Goal: Transaction & Acquisition: Purchase product/service

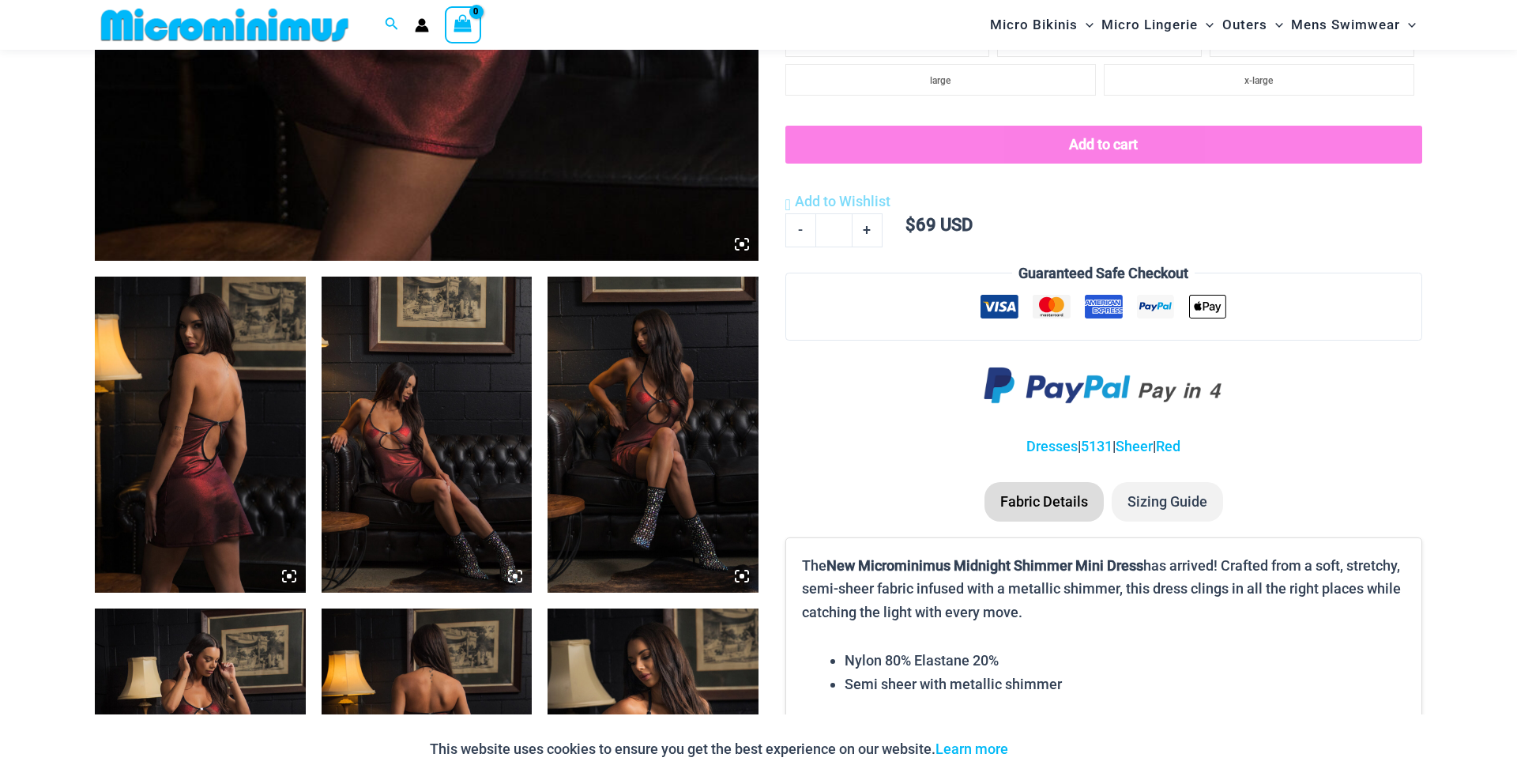
scroll to position [881, 0]
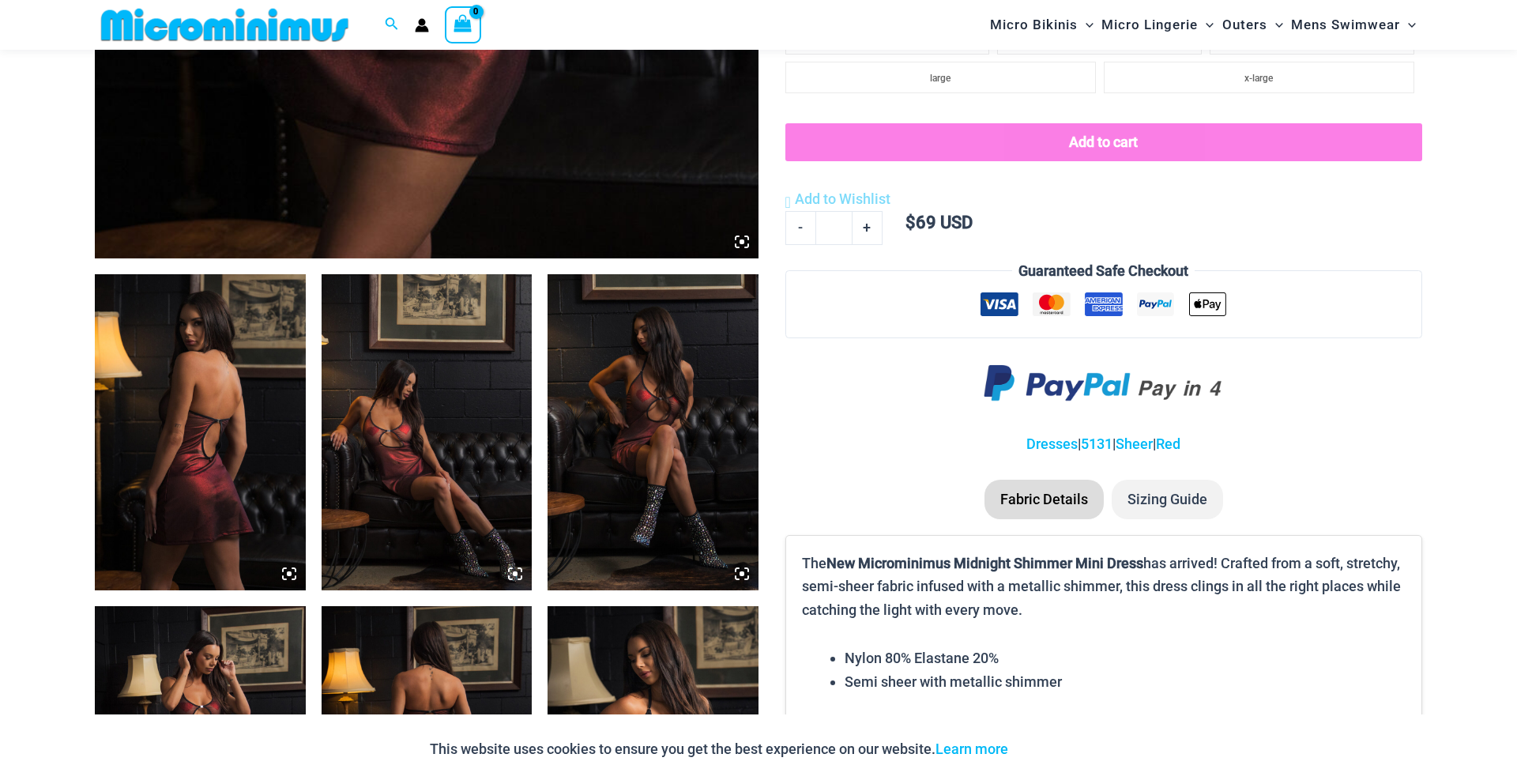
click at [219, 394] on img at bounding box center [200, 432] width 211 height 316
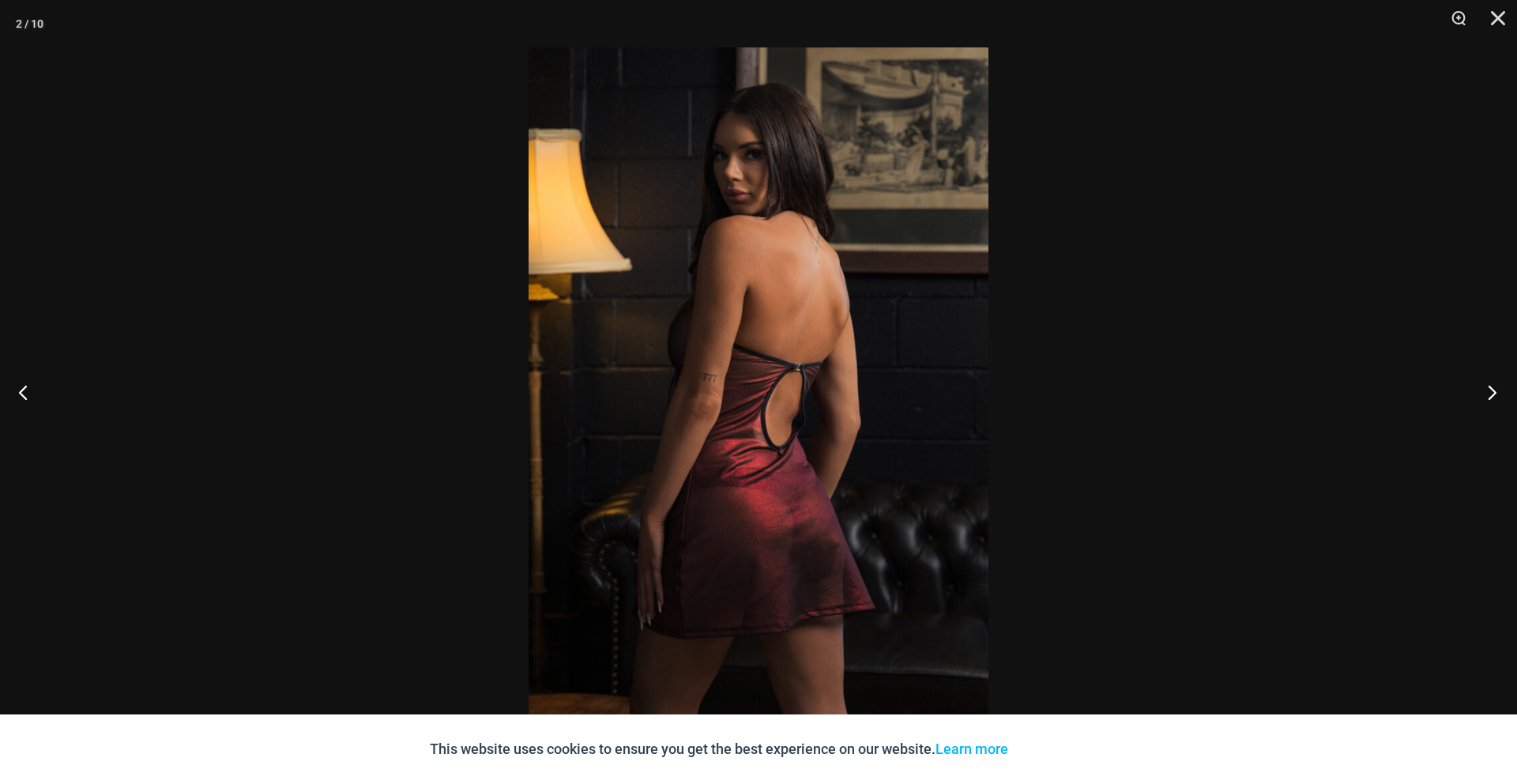
click at [1498, 395] on button "Next" at bounding box center [1487, 392] width 60 height 79
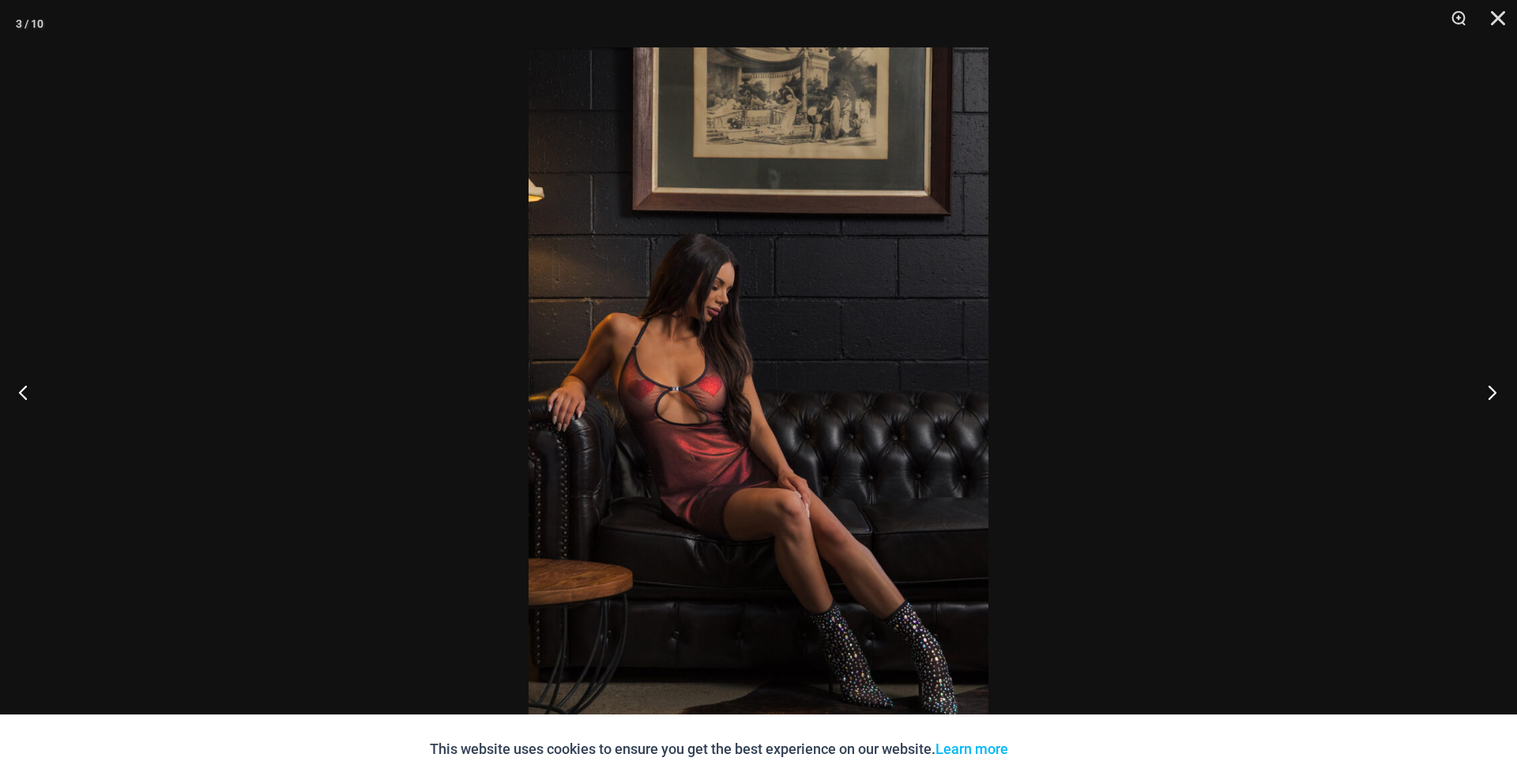
click at [1498, 395] on button "Next" at bounding box center [1487, 392] width 60 height 79
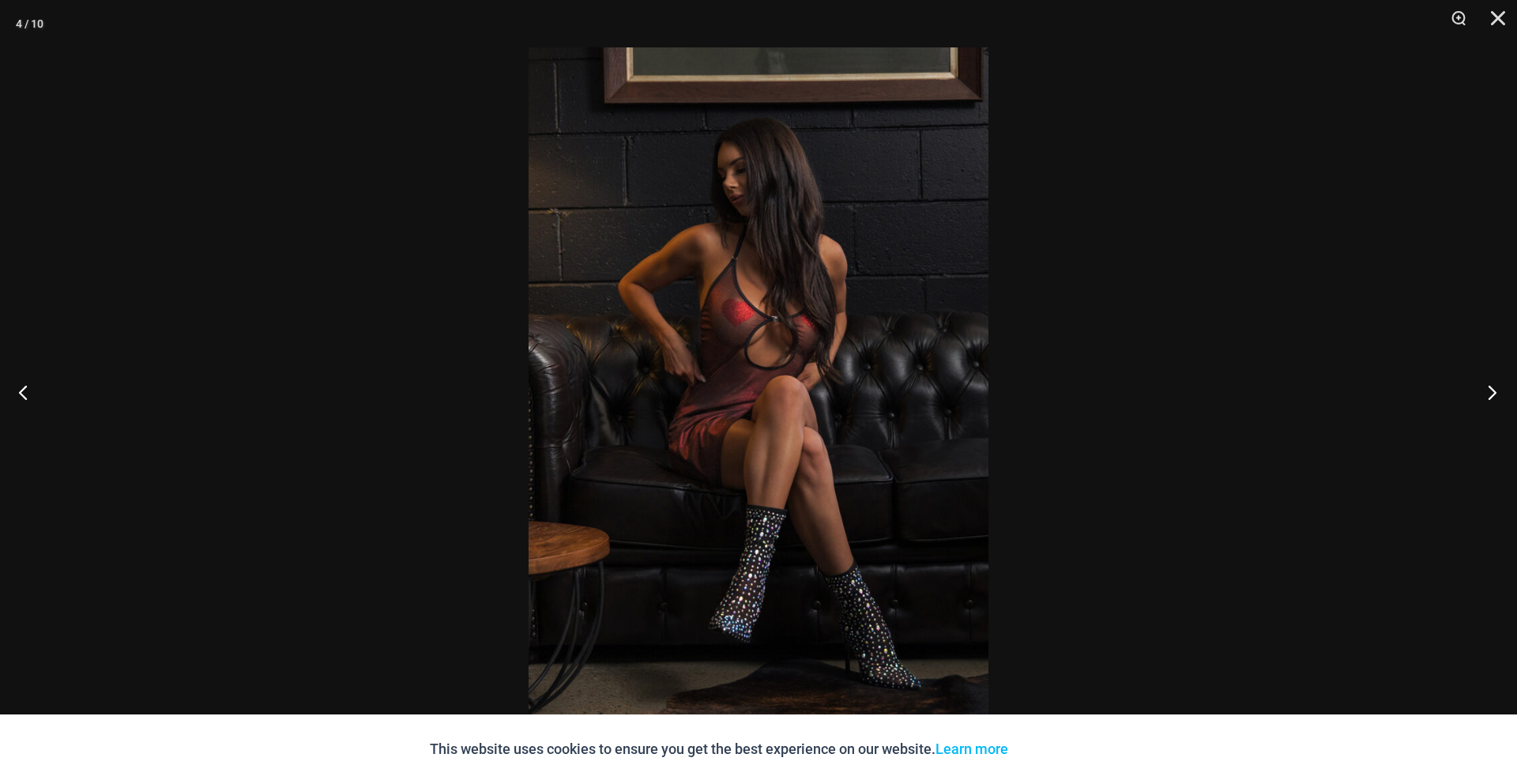
click at [1498, 395] on button "Next" at bounding box center [1487, 392] width 60 height 79
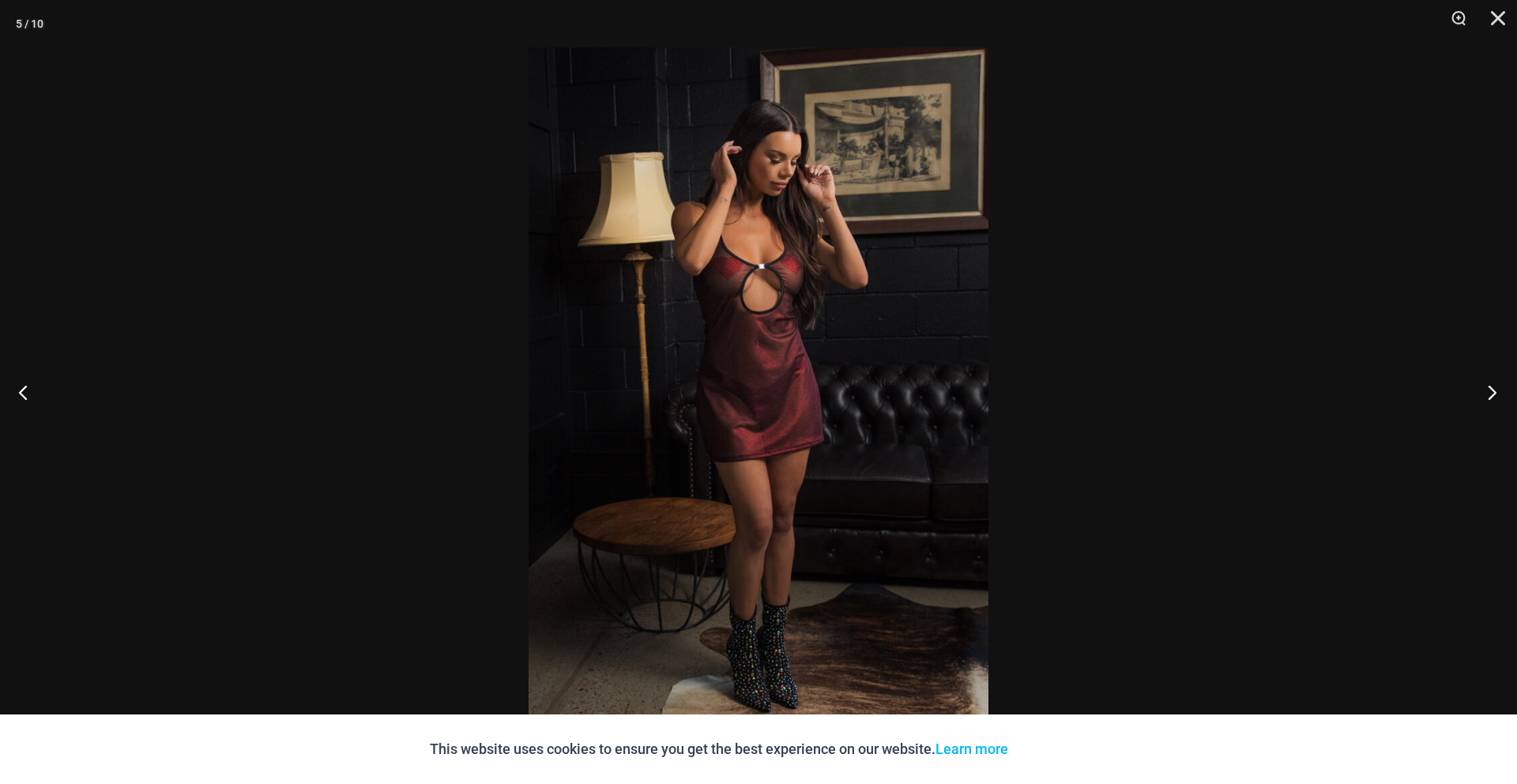
click at [1498, 395] on button "Next" at bounding box center [1487, 392] width 60 height 79
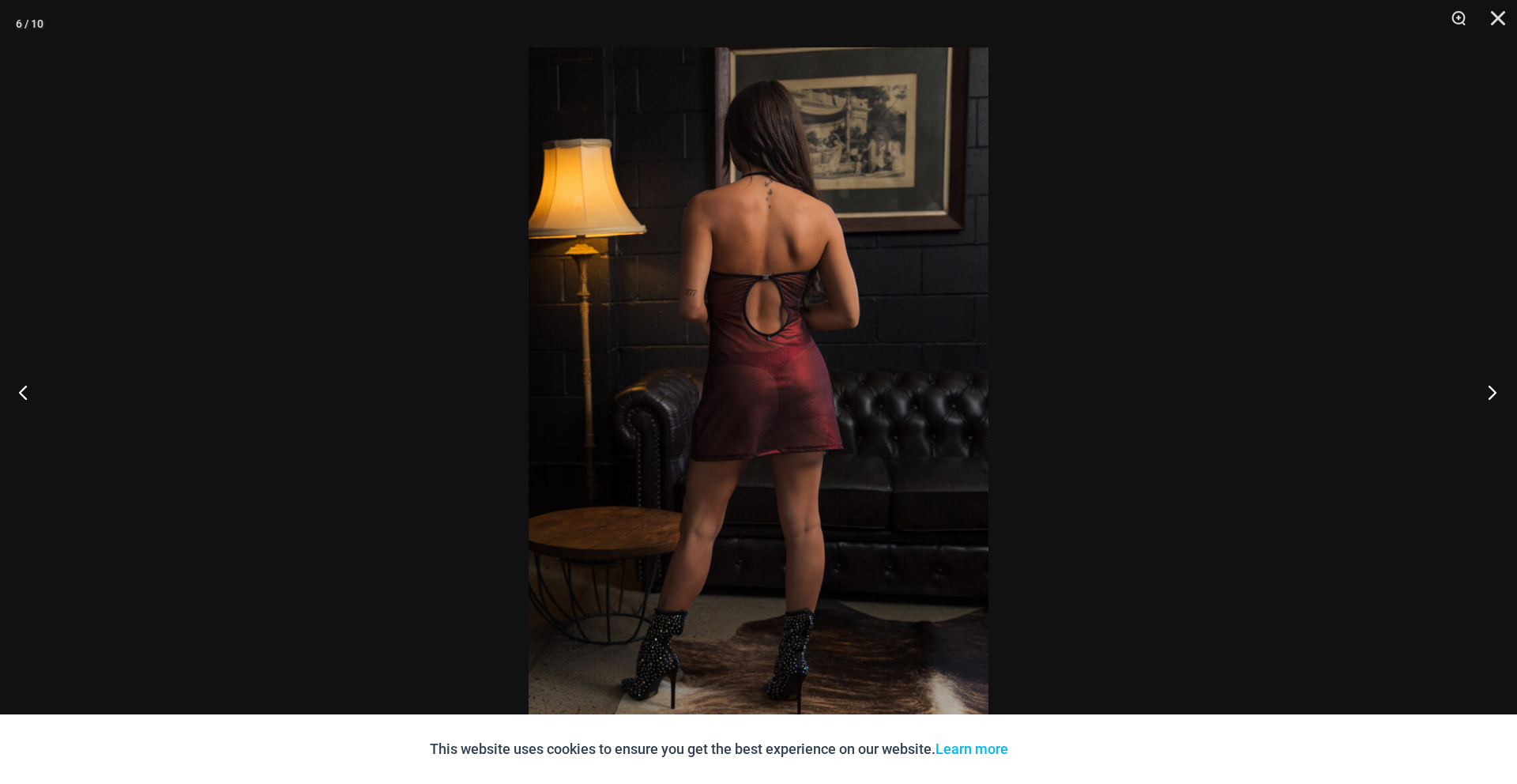
click at [1498, 395] on button "Next" at bounding box center [1487, 392] width 60 height 79
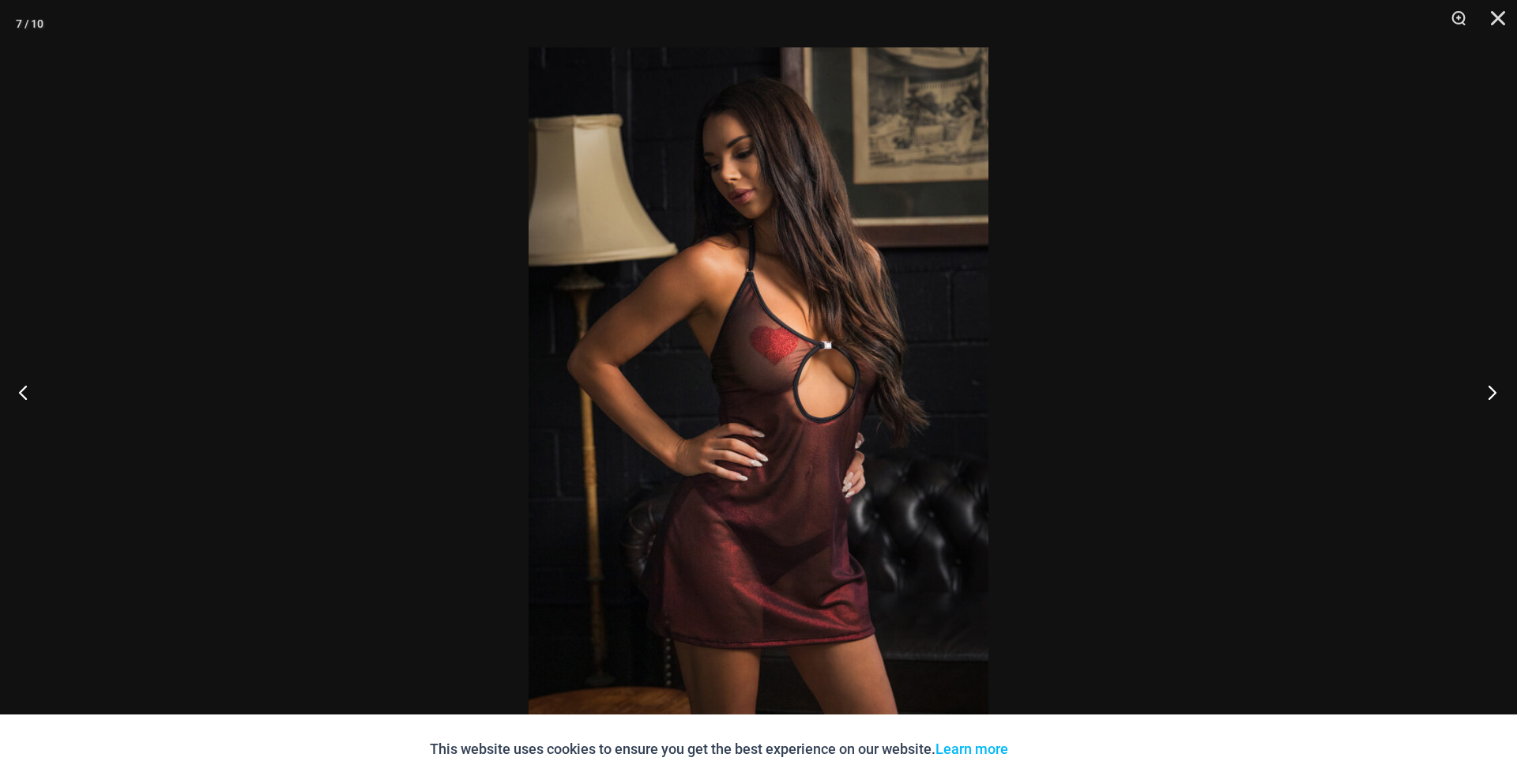
click at [1498, 395] on button "Next" at bounding box center [1487, 392] width 60 height 79
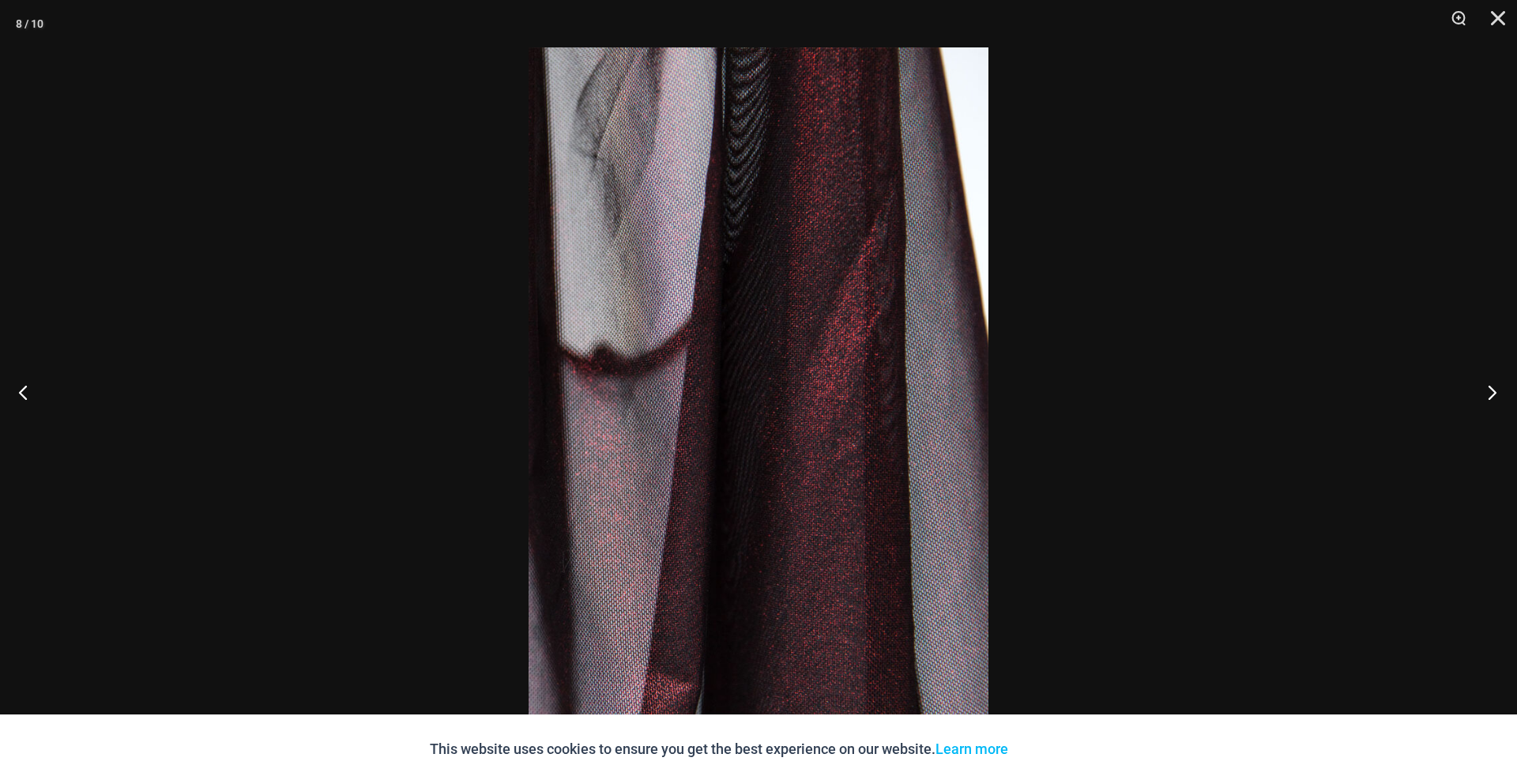
click at [1502, 394] on button "Next" at bounding box center [1487, 392] width 60 height 79
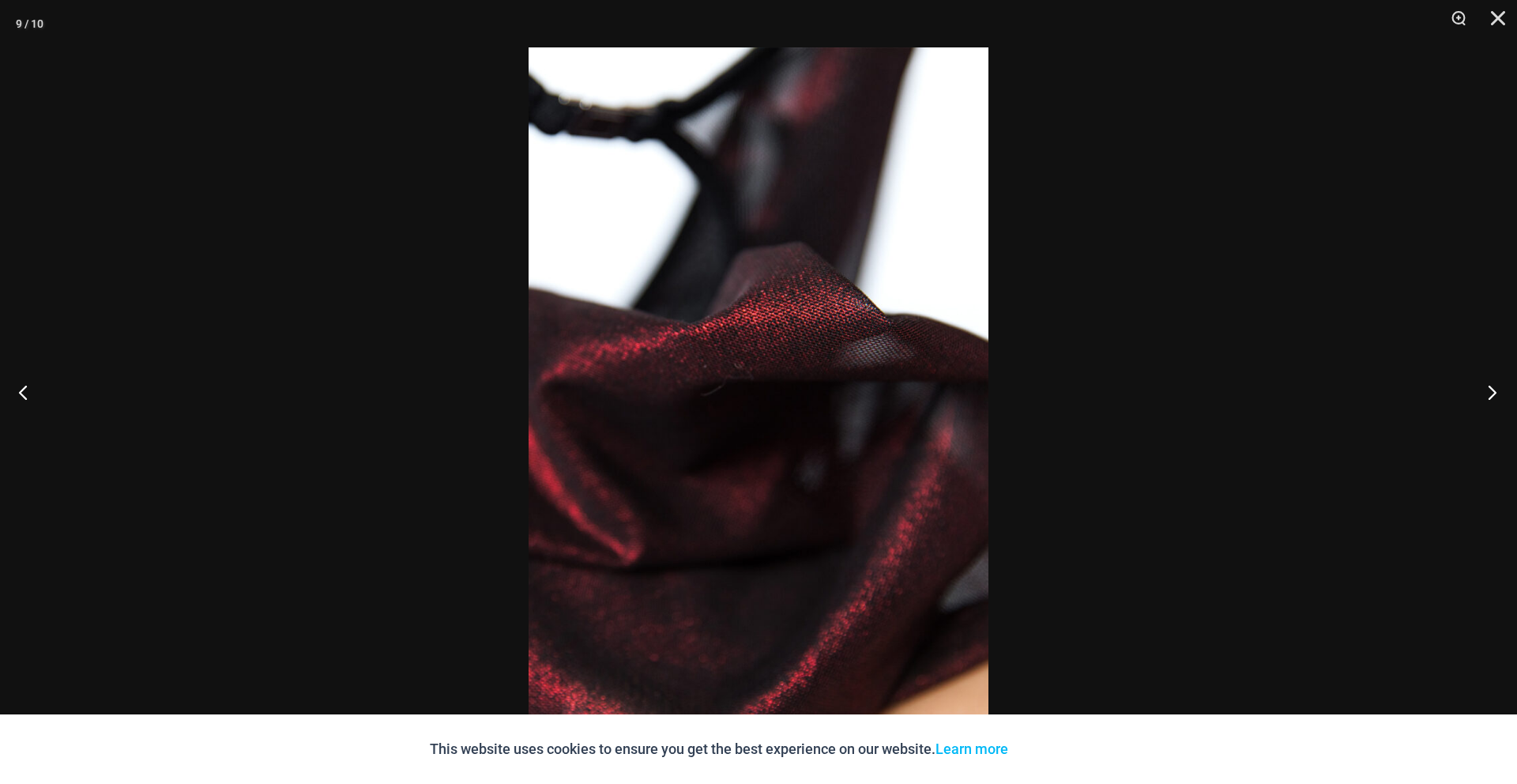
click at [1502, 394] on button "Next" at bounding box center [1487, 392] width 60 height 79
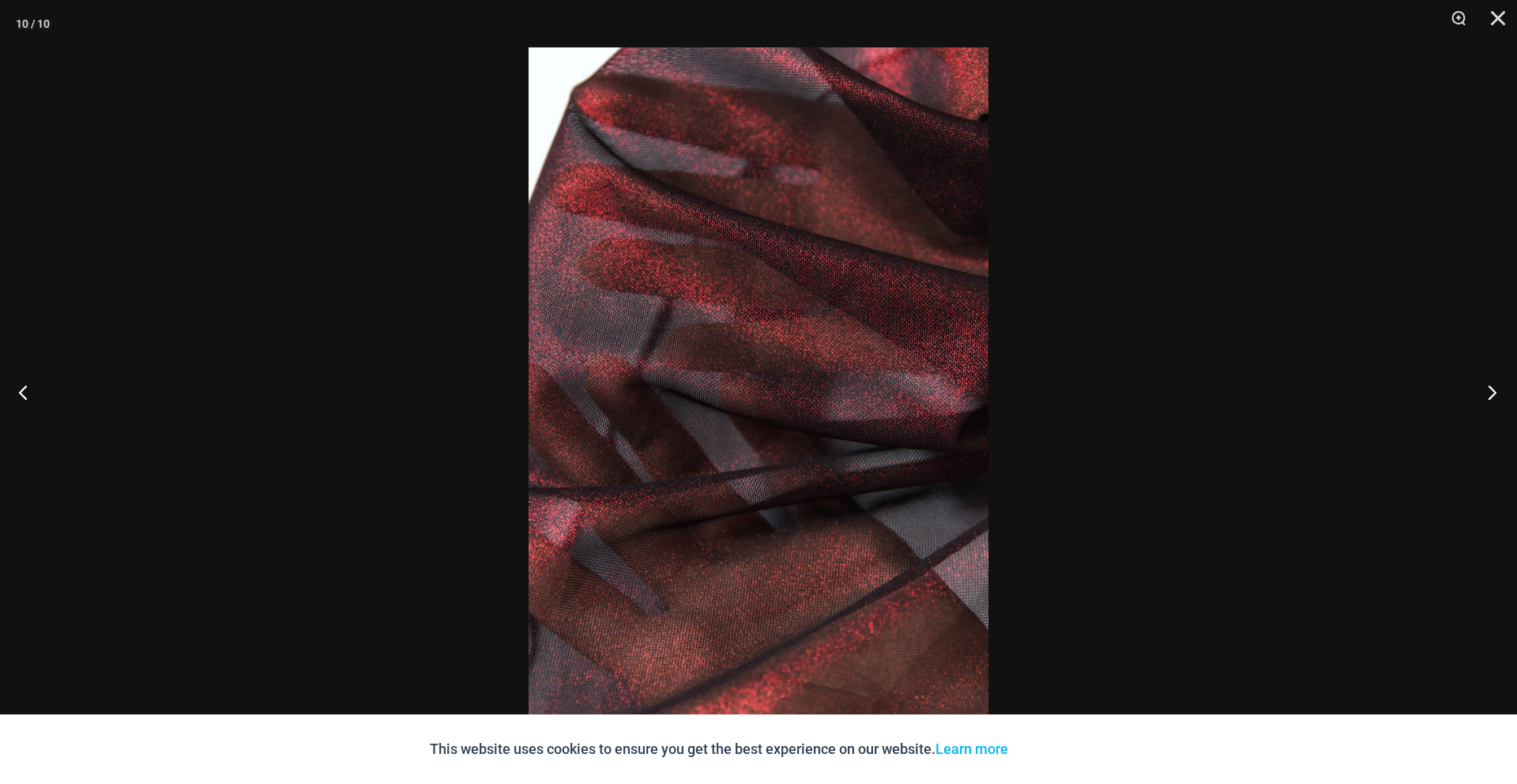
click at [1502, 394] on button "Next" at bounding box center [1487, 392] width 60 height 79
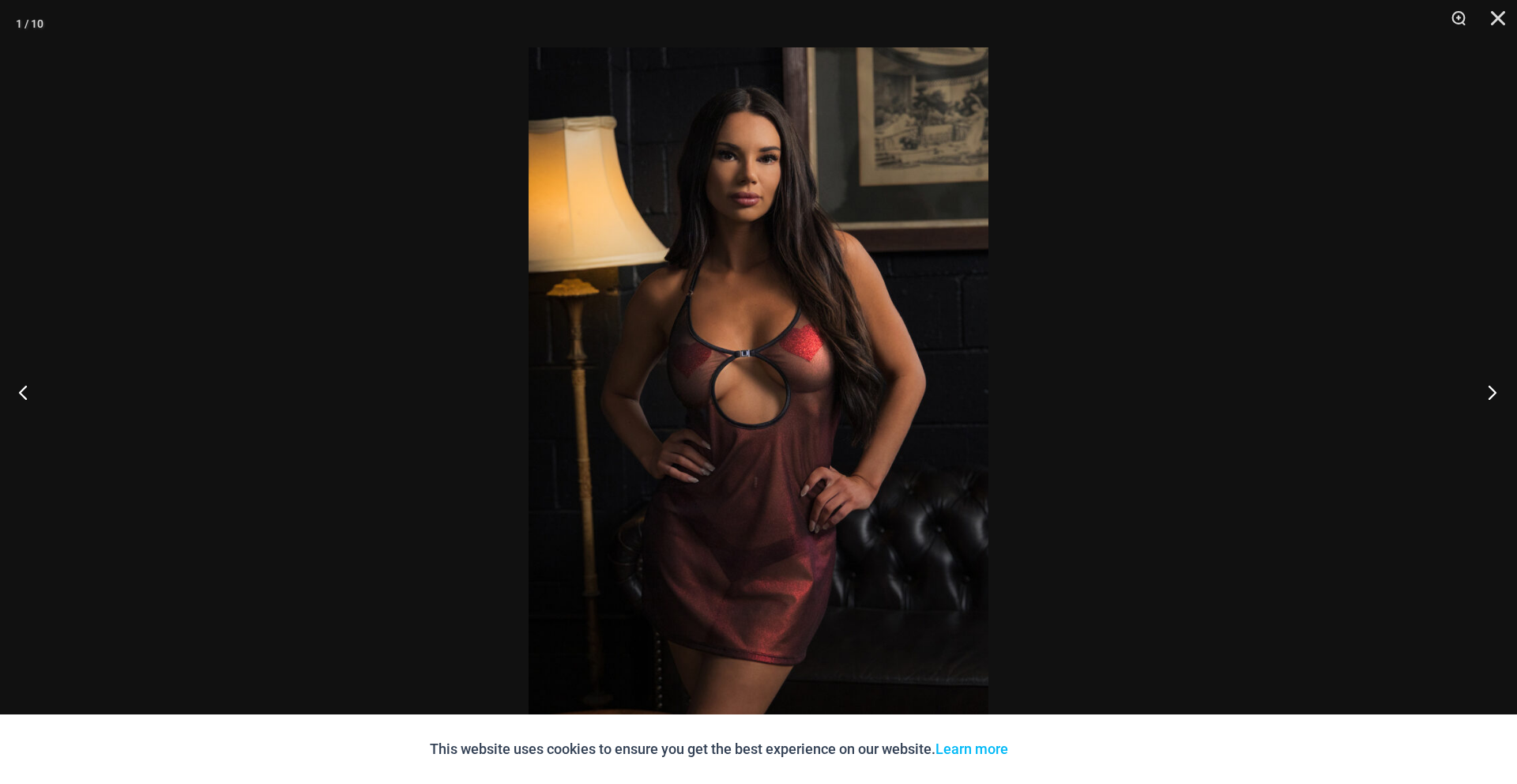
click at [1502, 394] on button "Next" at bounding box center [1487, 392] width 60 height 79
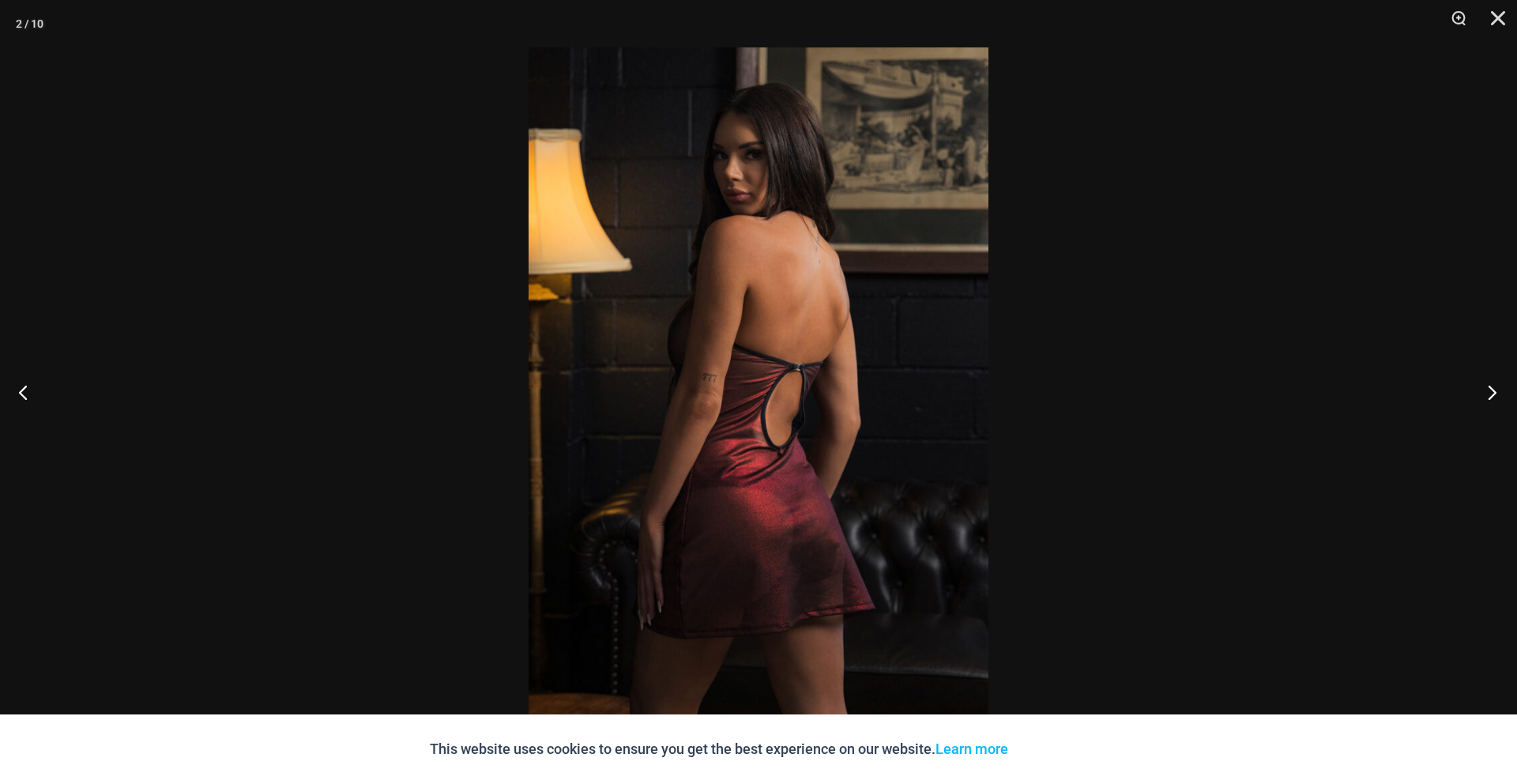
click at [1502, 394] on button "Next" at bounding box center [1487, 392] width 60 height 79
